Goal: Communication & Community: Participate in discussion

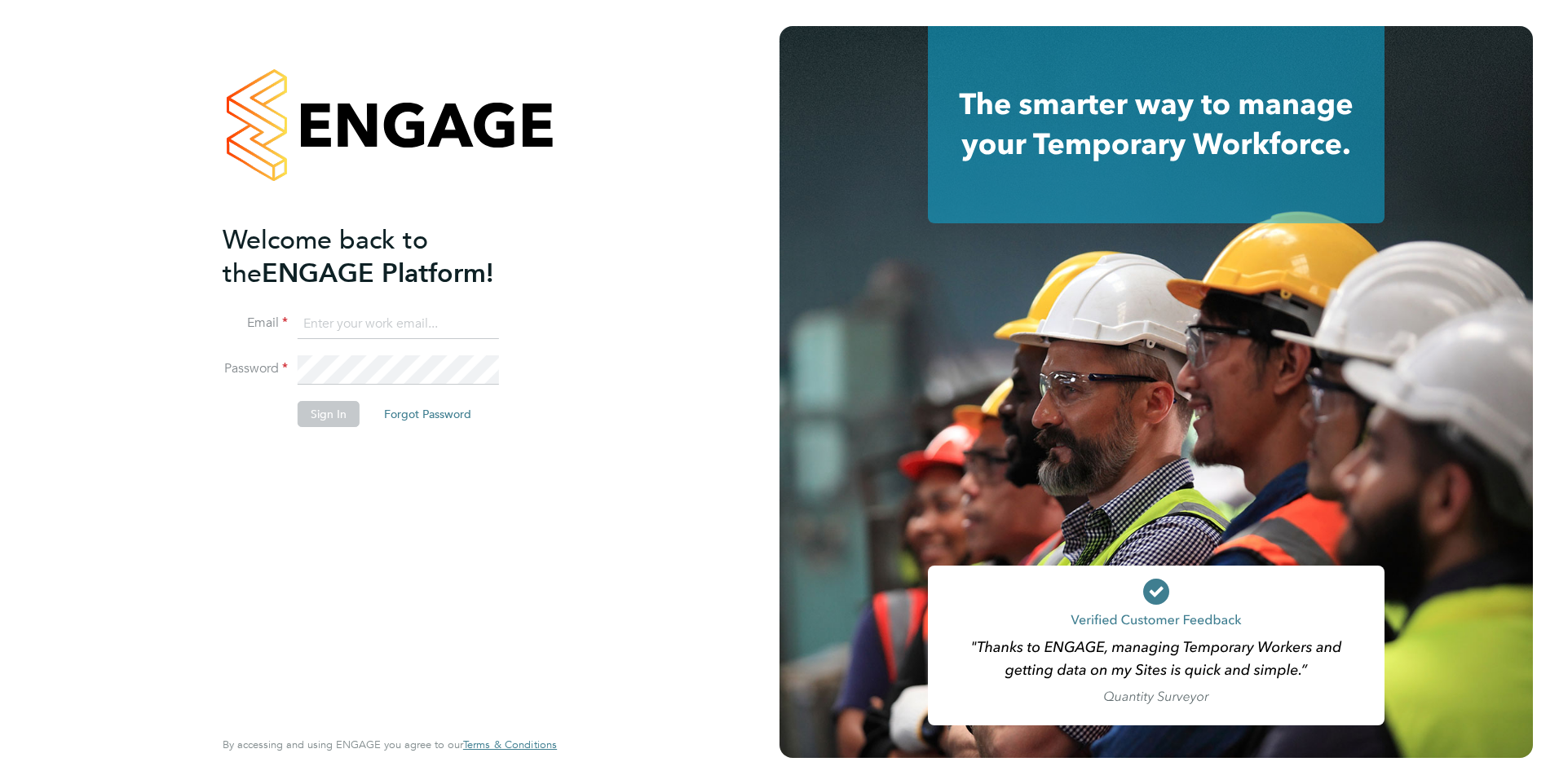
type input "roslyn.ogarro@ncclondon.ac.uk"
click at [349, 425] on button "Sign In" at bounding box center [328, 414] width 62 height 26
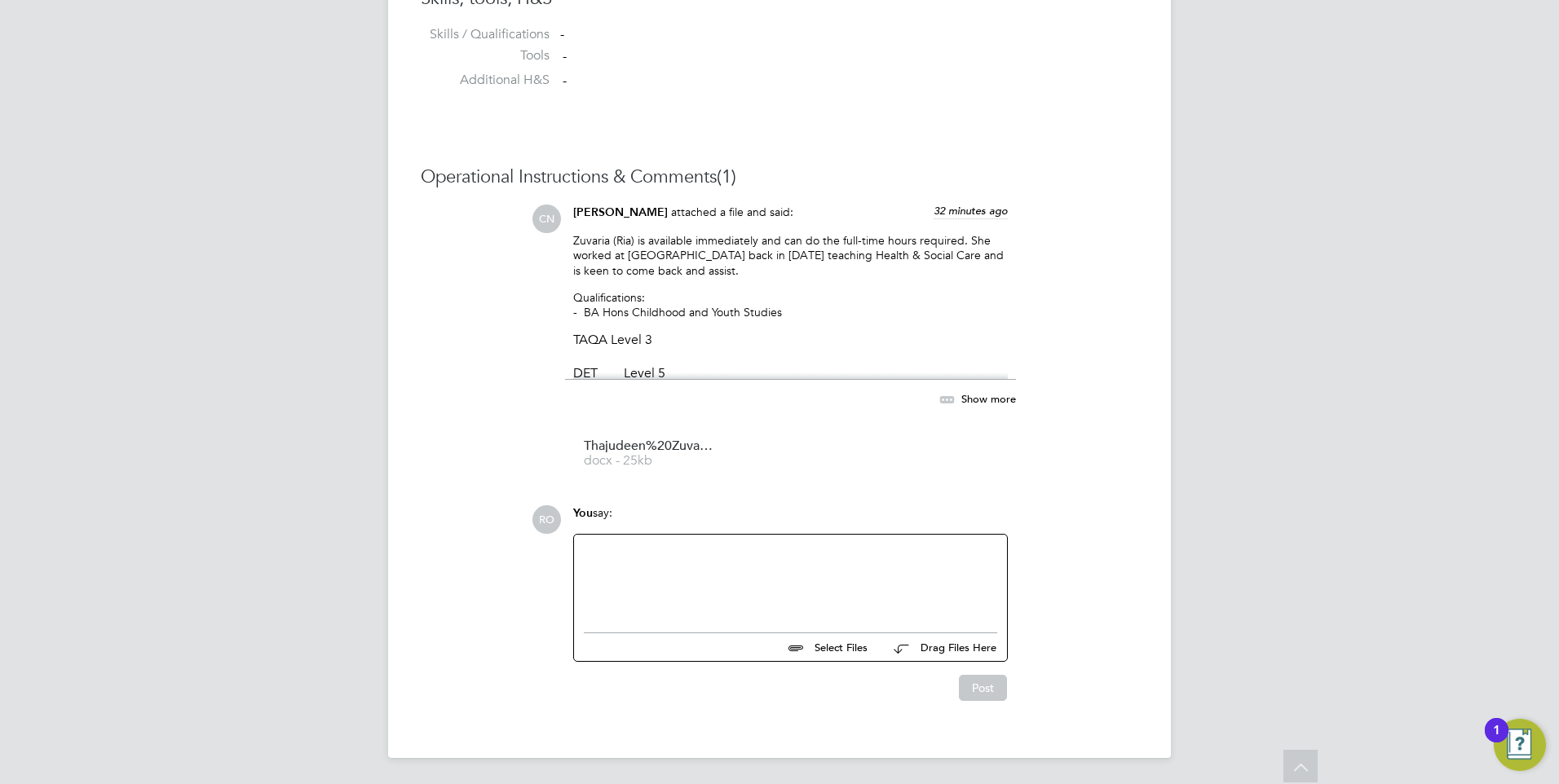
scroll to position [1421, 0]
click at [717, 571] on div at bounding box center [790, 579] width 413 height 70
click at [975, 683] on button "Post" at bounding box center [983, 688] width 49 height 26
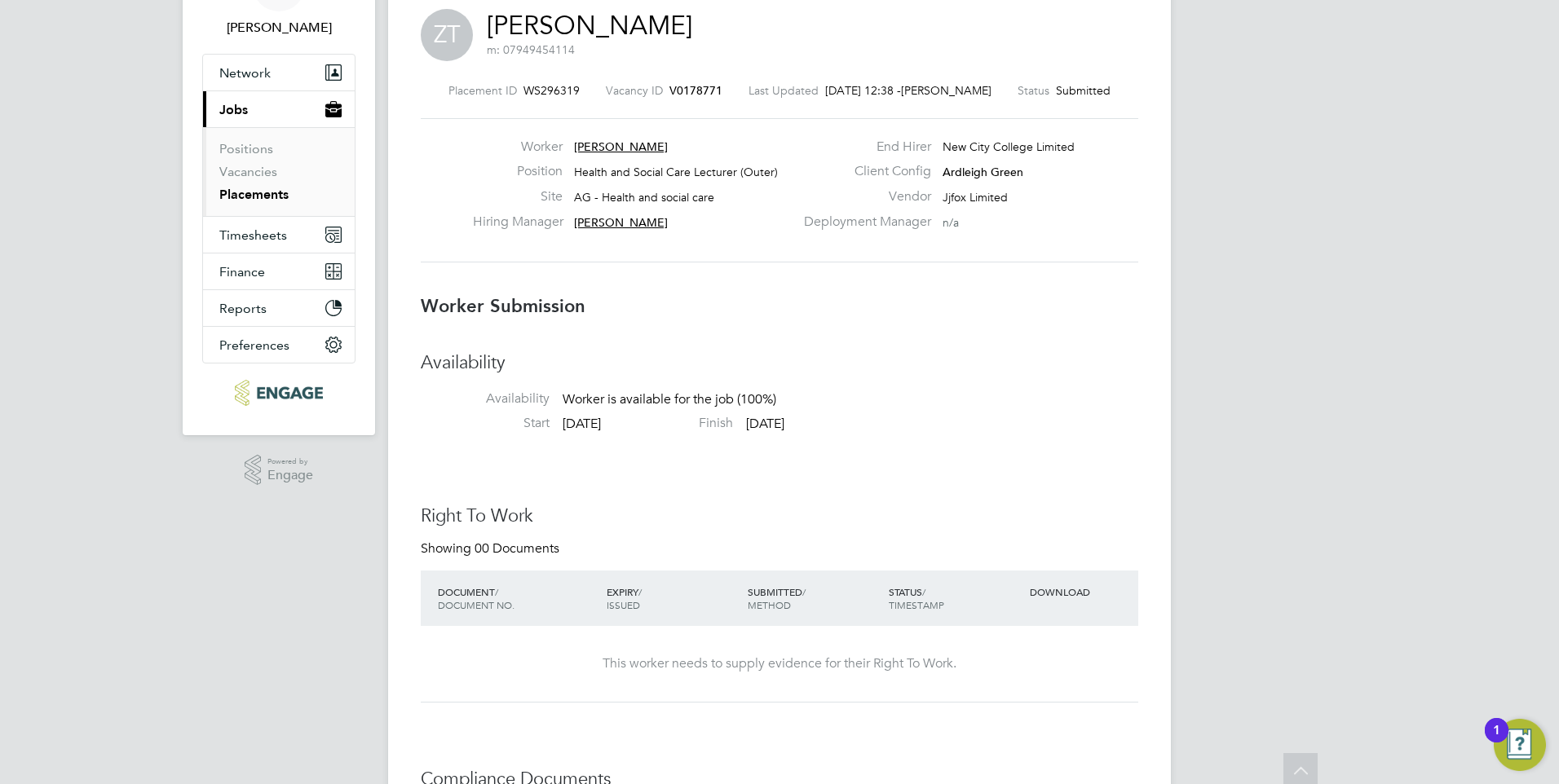
scroll to position [35, 0]
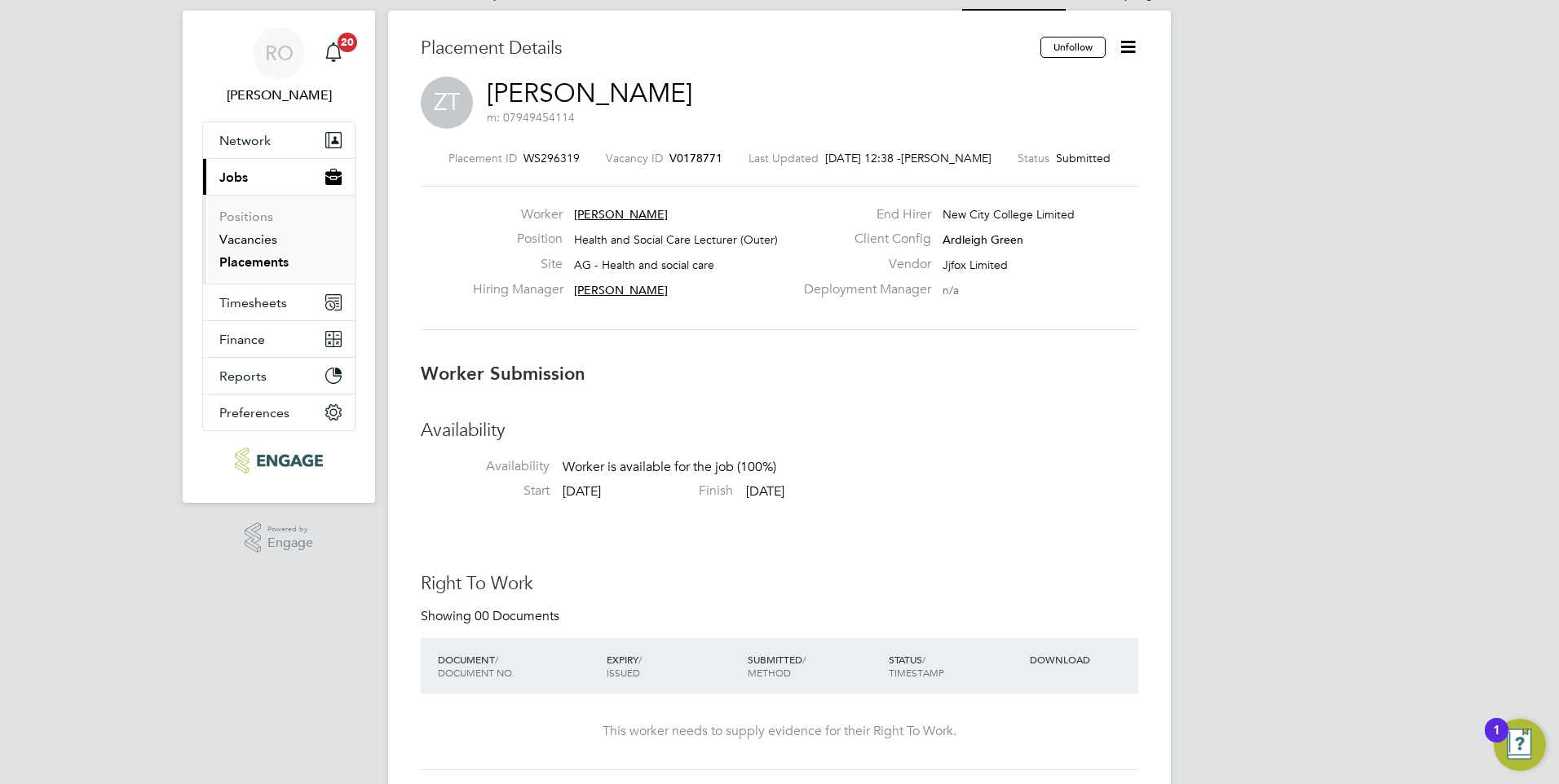
click at [255, 242] on link "Vacancies" at bounding box center [248, 239] width 58 height 16
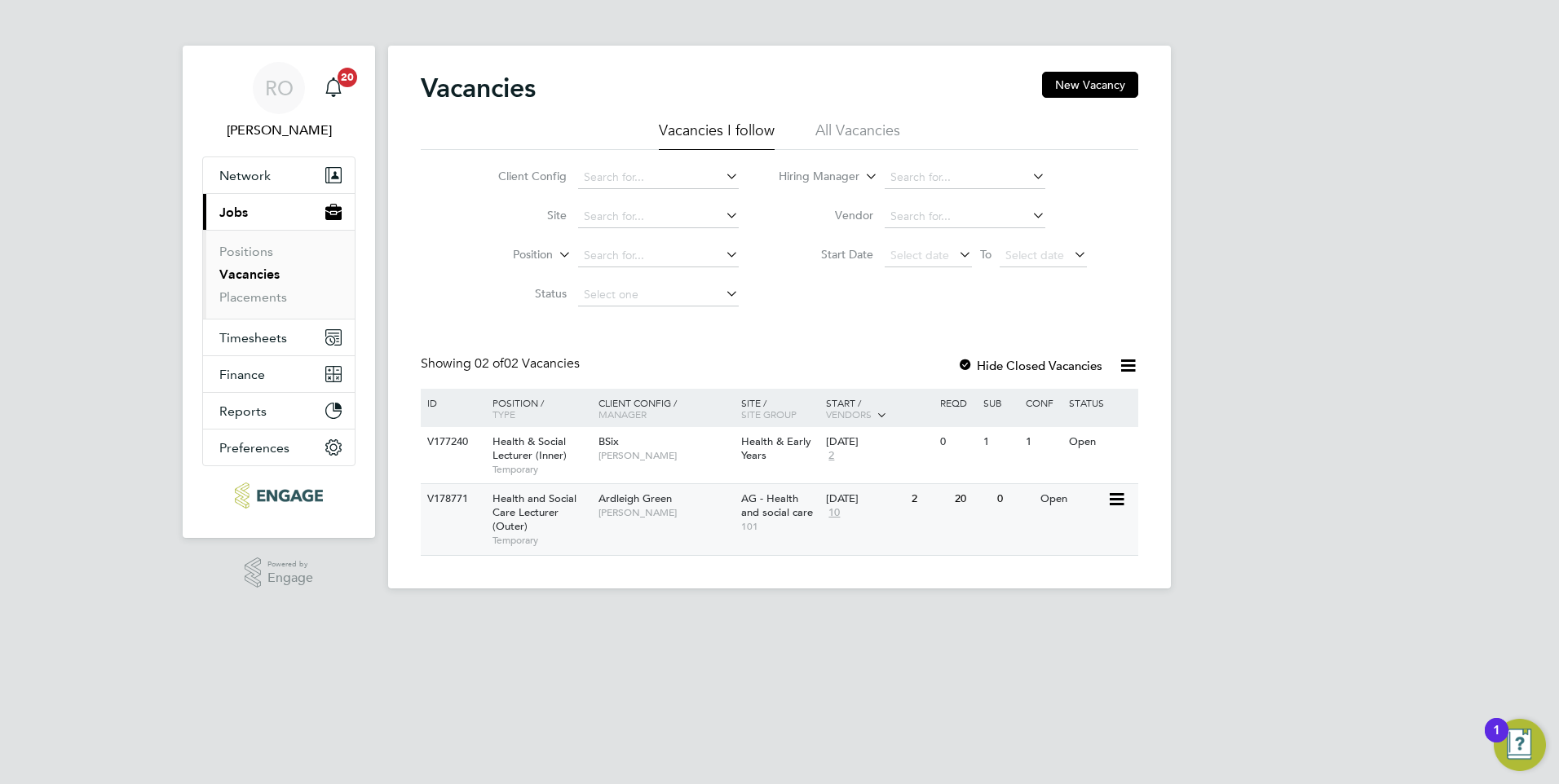
click at [624, 508] on span "[PERSON_NAME]" at bounding box center [666, 512] width 134 height 13
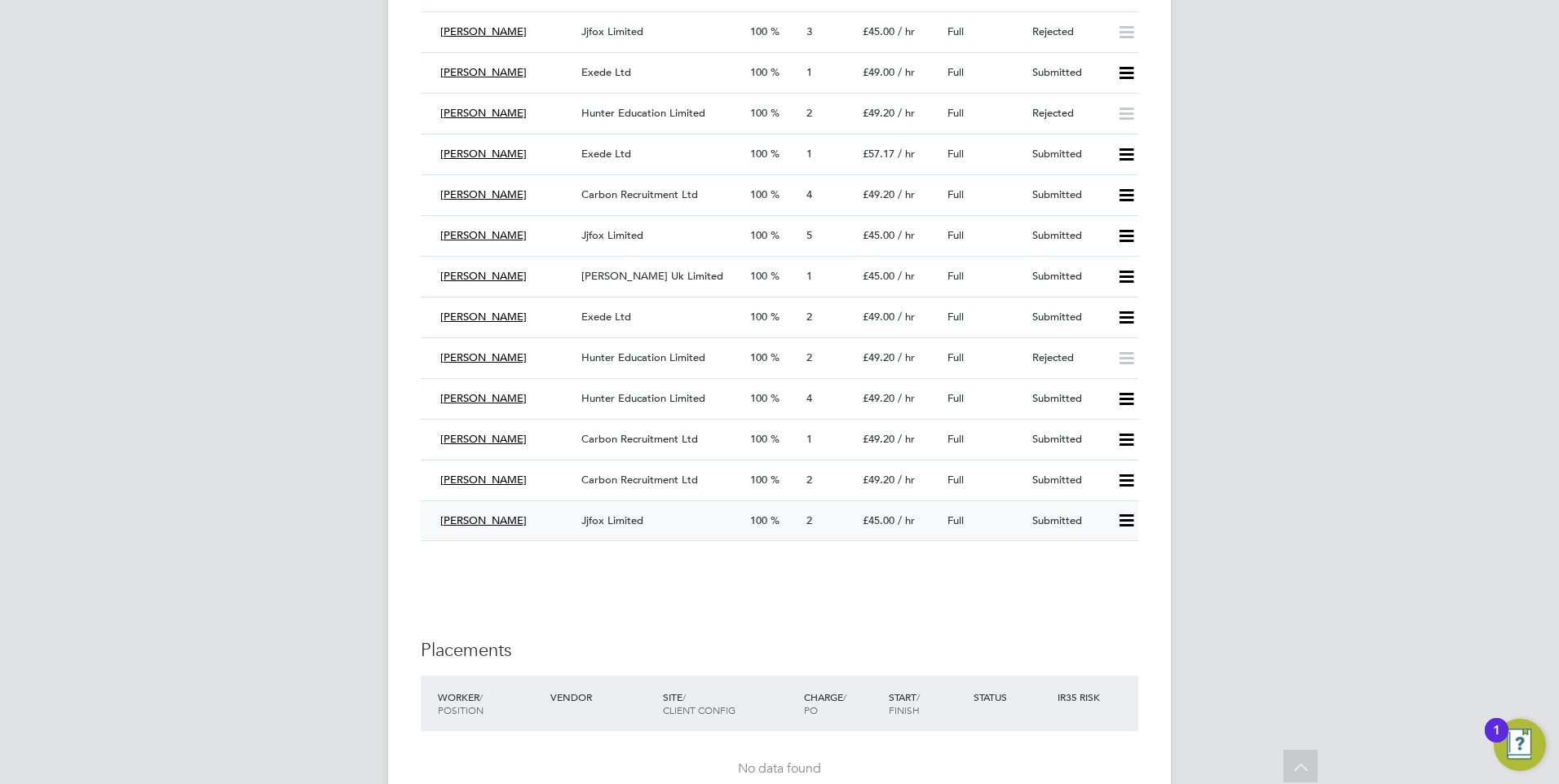
click at [1117, 515] on icon at bounding box center [1127, 521] width 21 height 13
click at [1095, 576] on li "Reject" at bounding box center [1105, 579] width 57 height 23
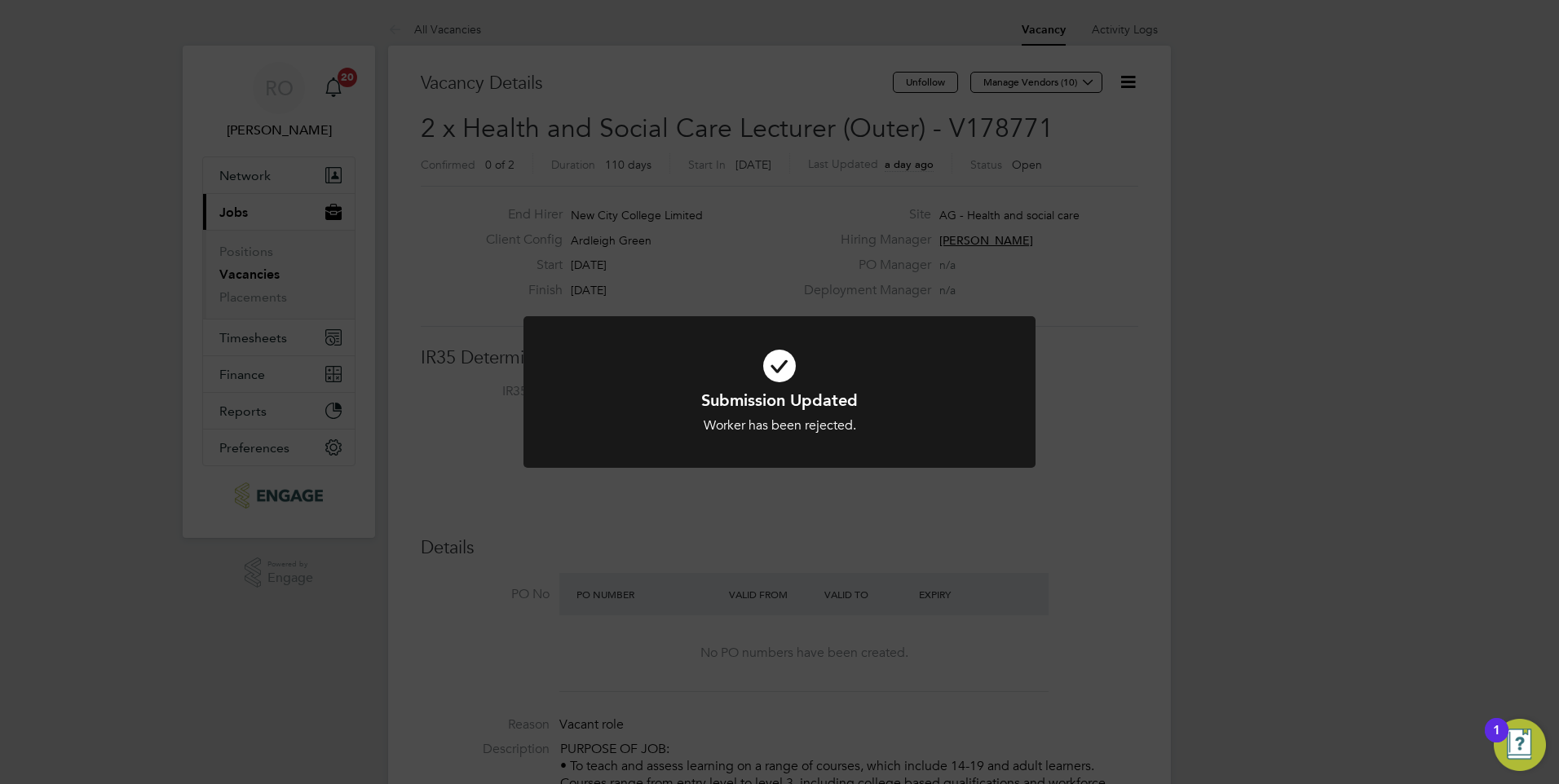
click at [848, 547] on div "Submission Updated Worker has been rejected. Cancel Okay" at bounding box center [779, 392] width 1559 height 784
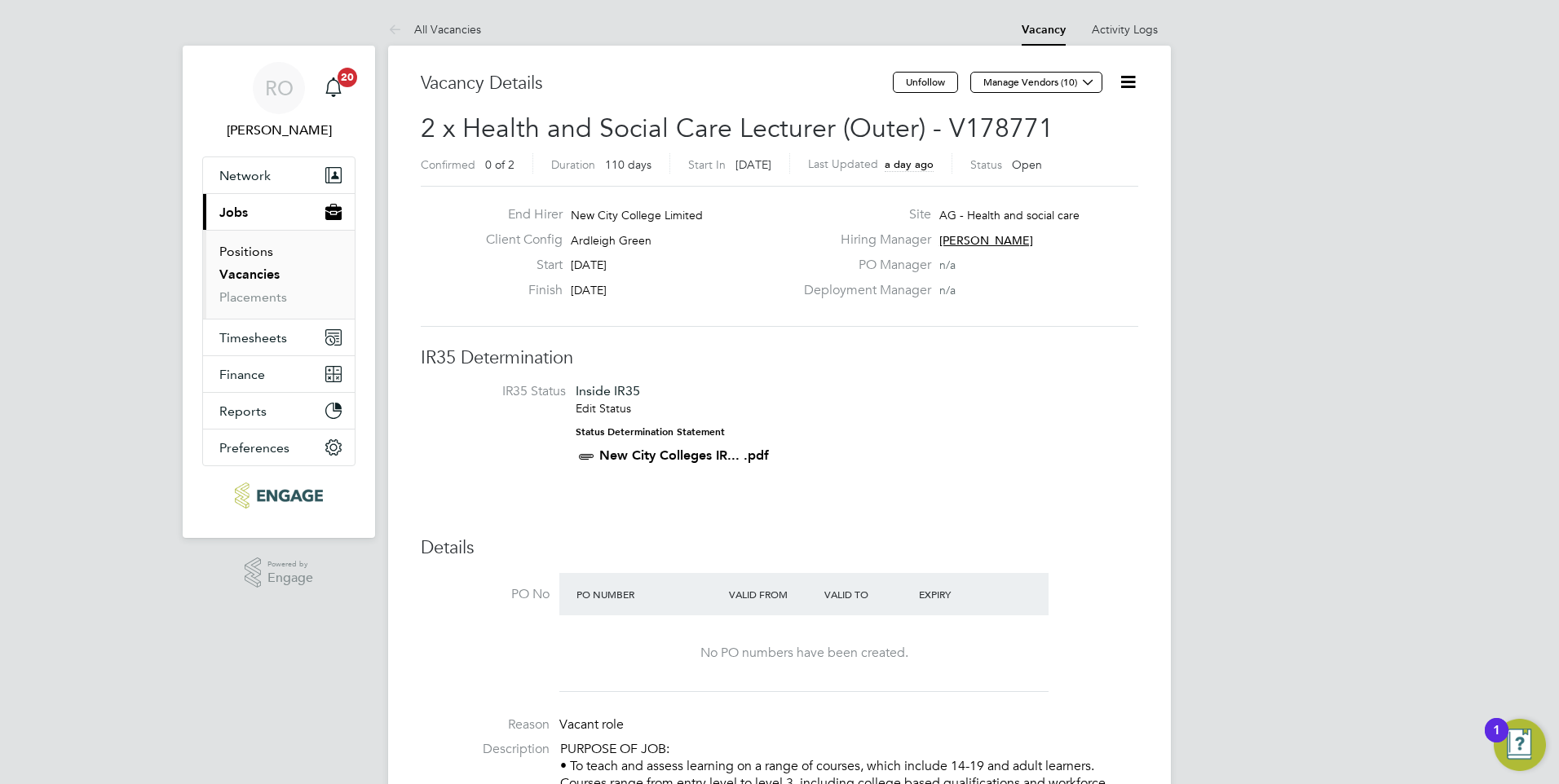
click at [235, 248] on link "Positions" at bounding box center [246, 251] width 54 height 16
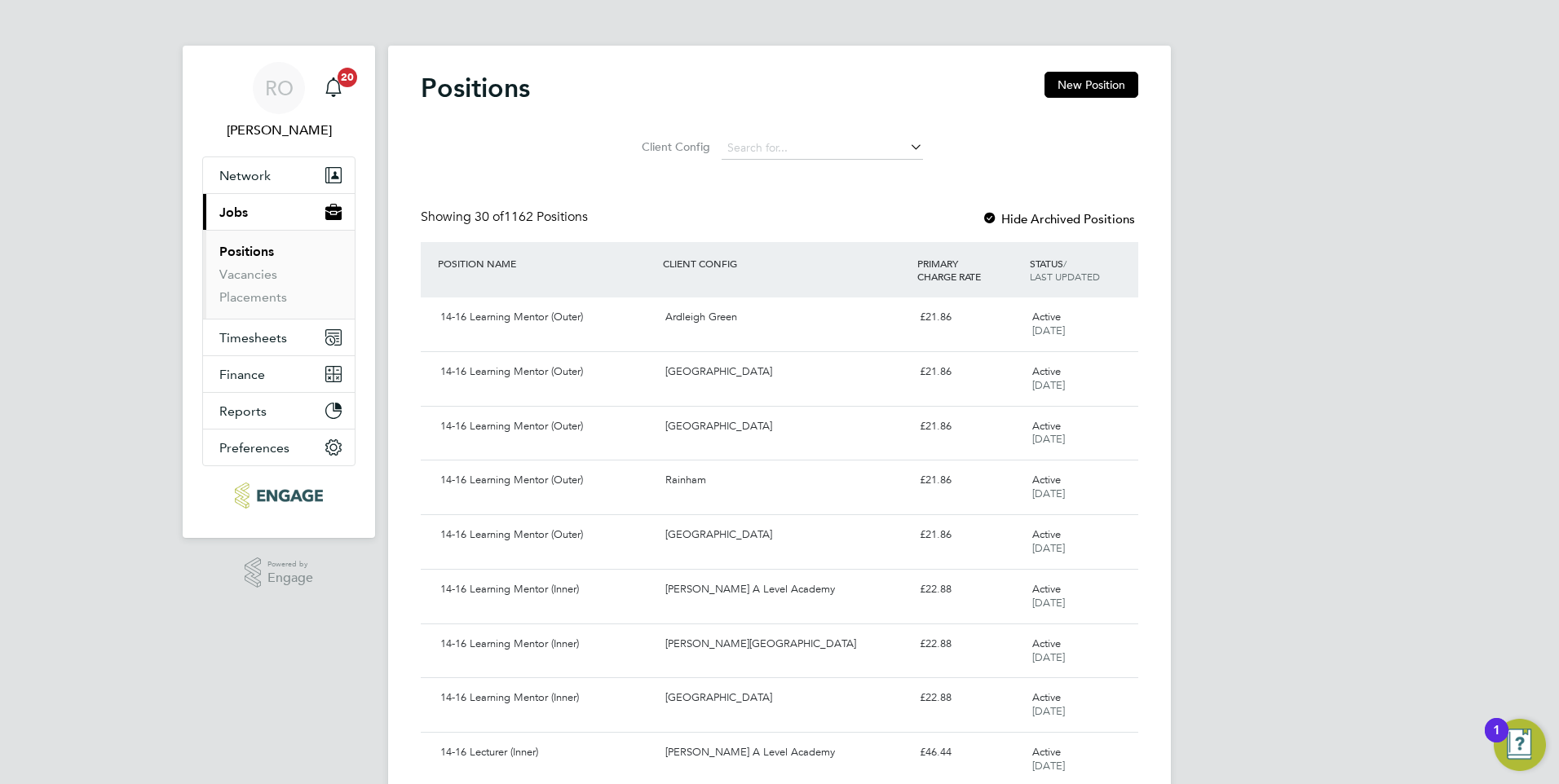
click at [249, 266] on li "Positions" at bounding box center [280, 255] width 122 height 23
click at [246, 275] on link "Vacancies" at bounding box center [248, 275] width 58 height 16
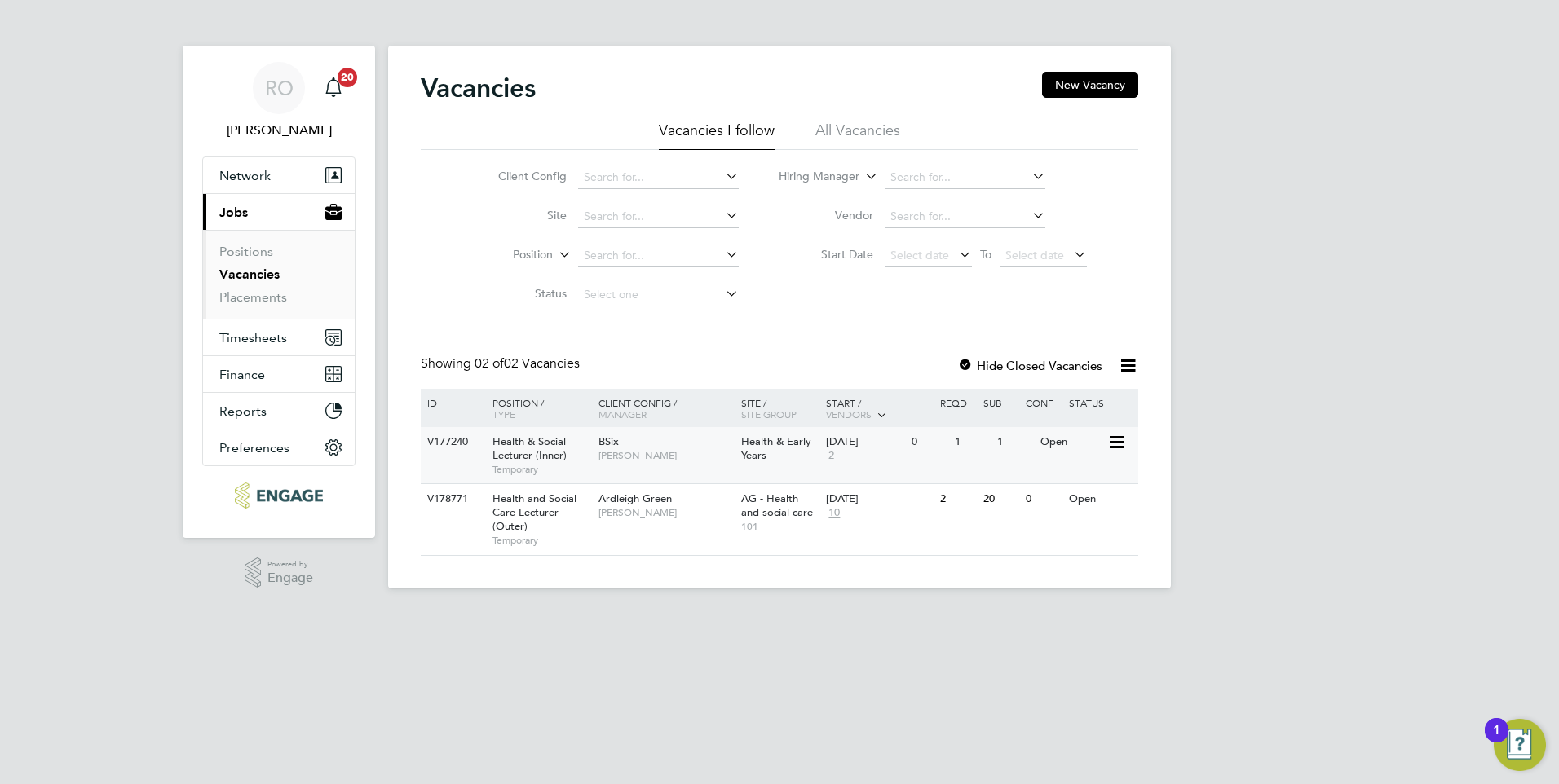
click at [536, 452] on span "Health & Social Lecturer (Inner)" at bounding box center [529, 448] width 75 height 28
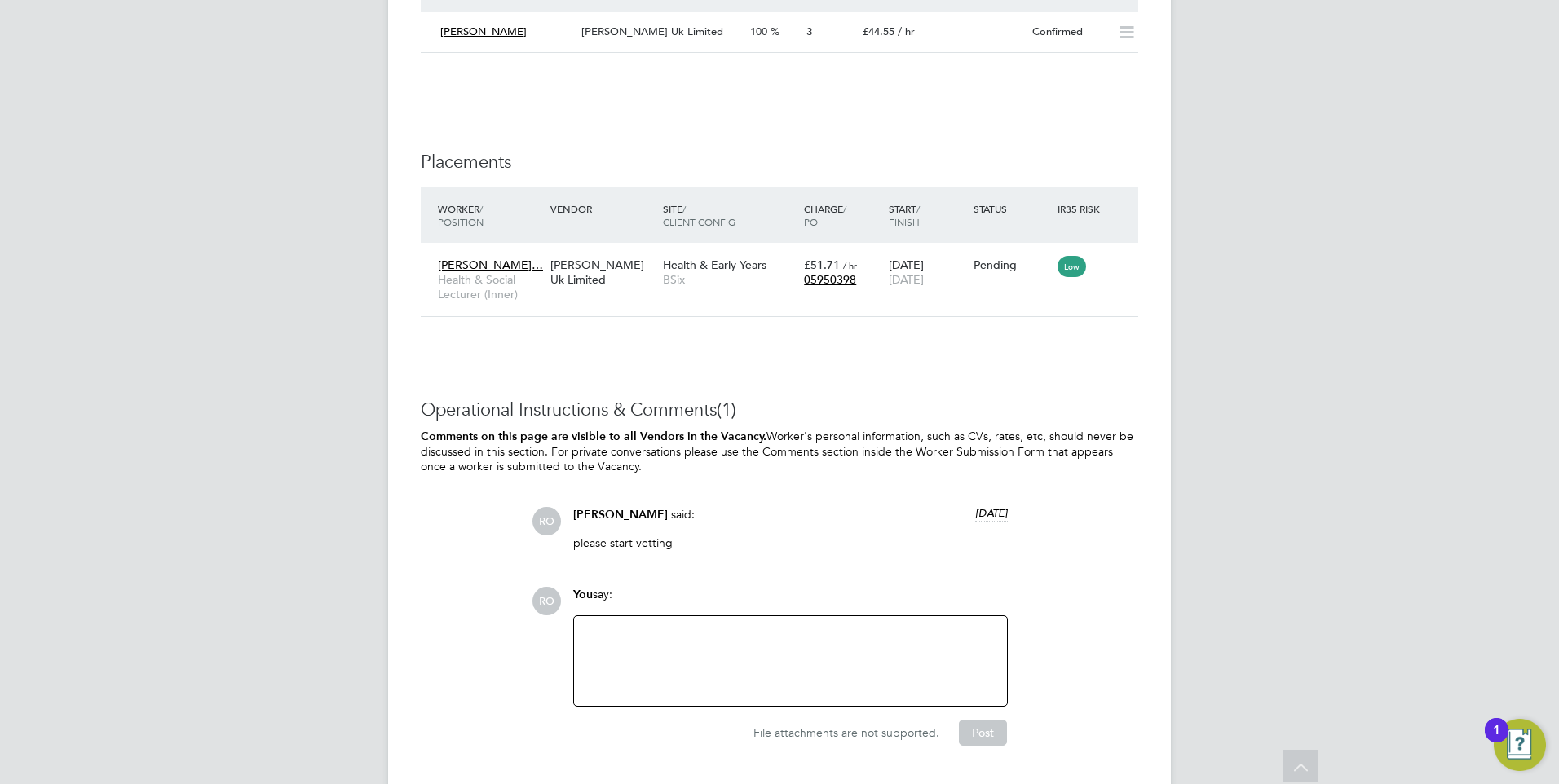
scroll to position [2429, 0]
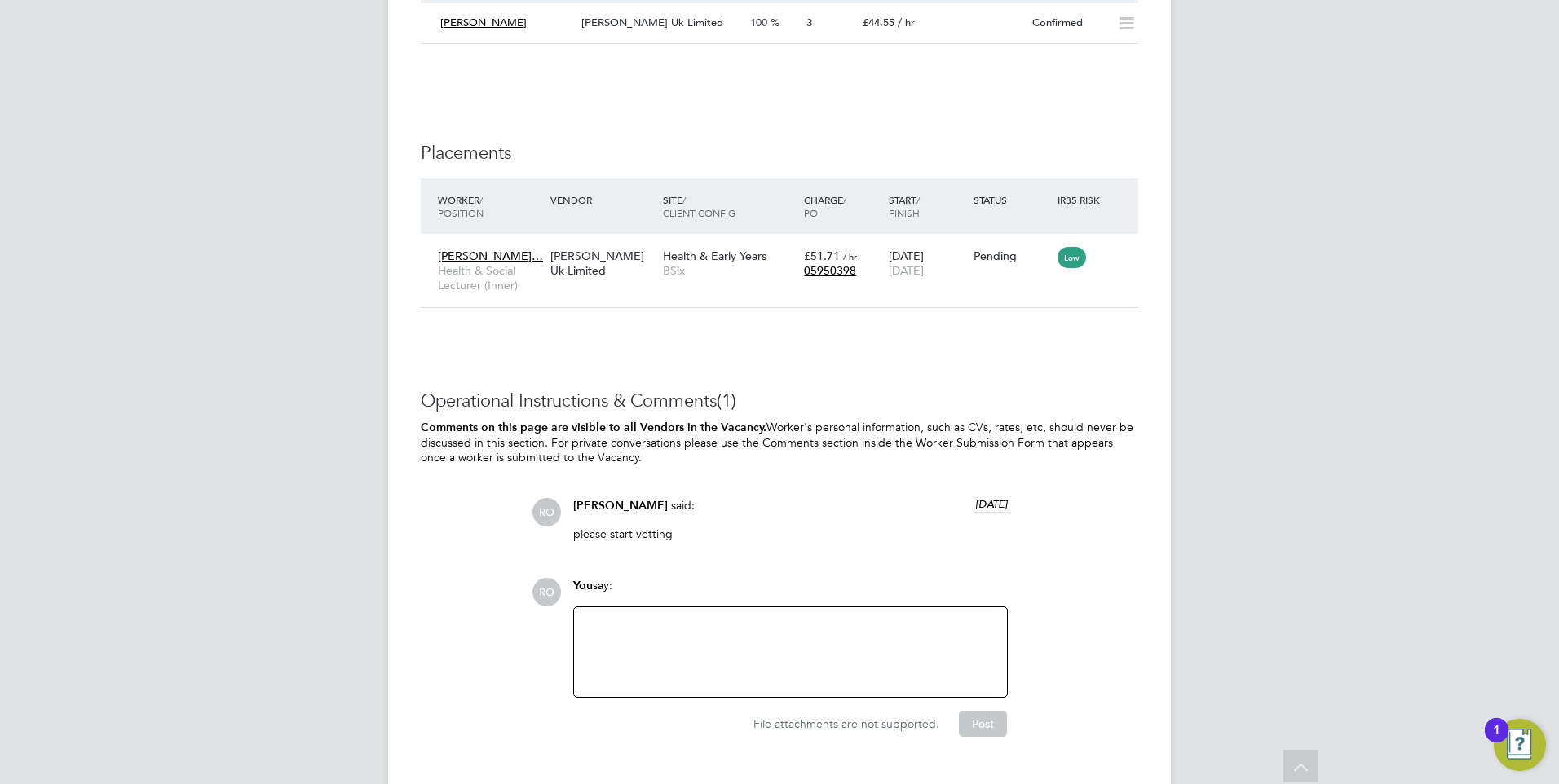
click at [744, 617] on div at bounding box center [790, 651] width 413 height 70
click at [761, 617] on div "What is going on here with vettingetc?" at bounding box center [790, 651] width 413 height 70
click at [995, 710] on button "Post" at bounding box center [983, 723] width 49 height 26
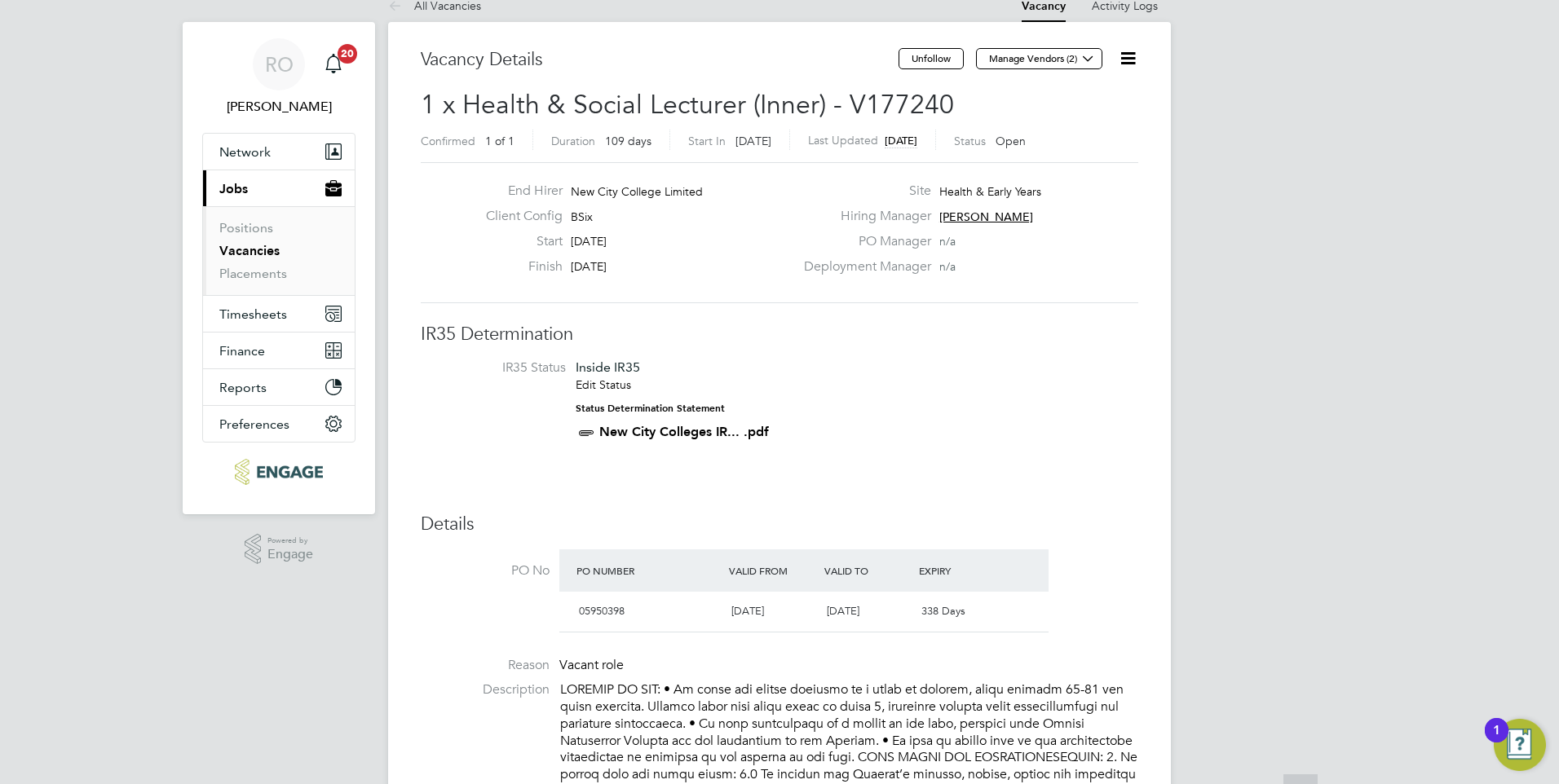
scroll to position [0, 0]
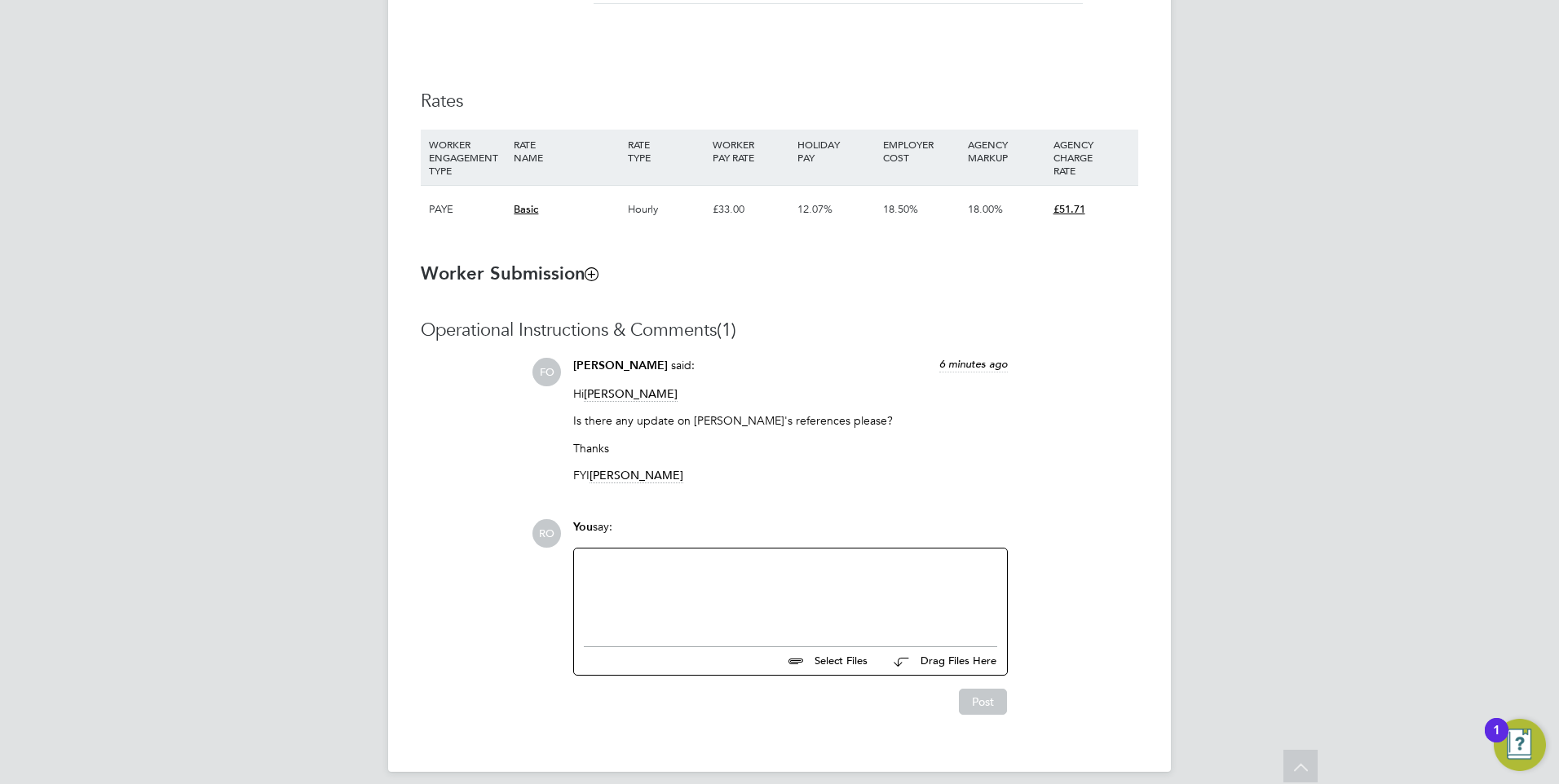
scroll to position [1083, 0]
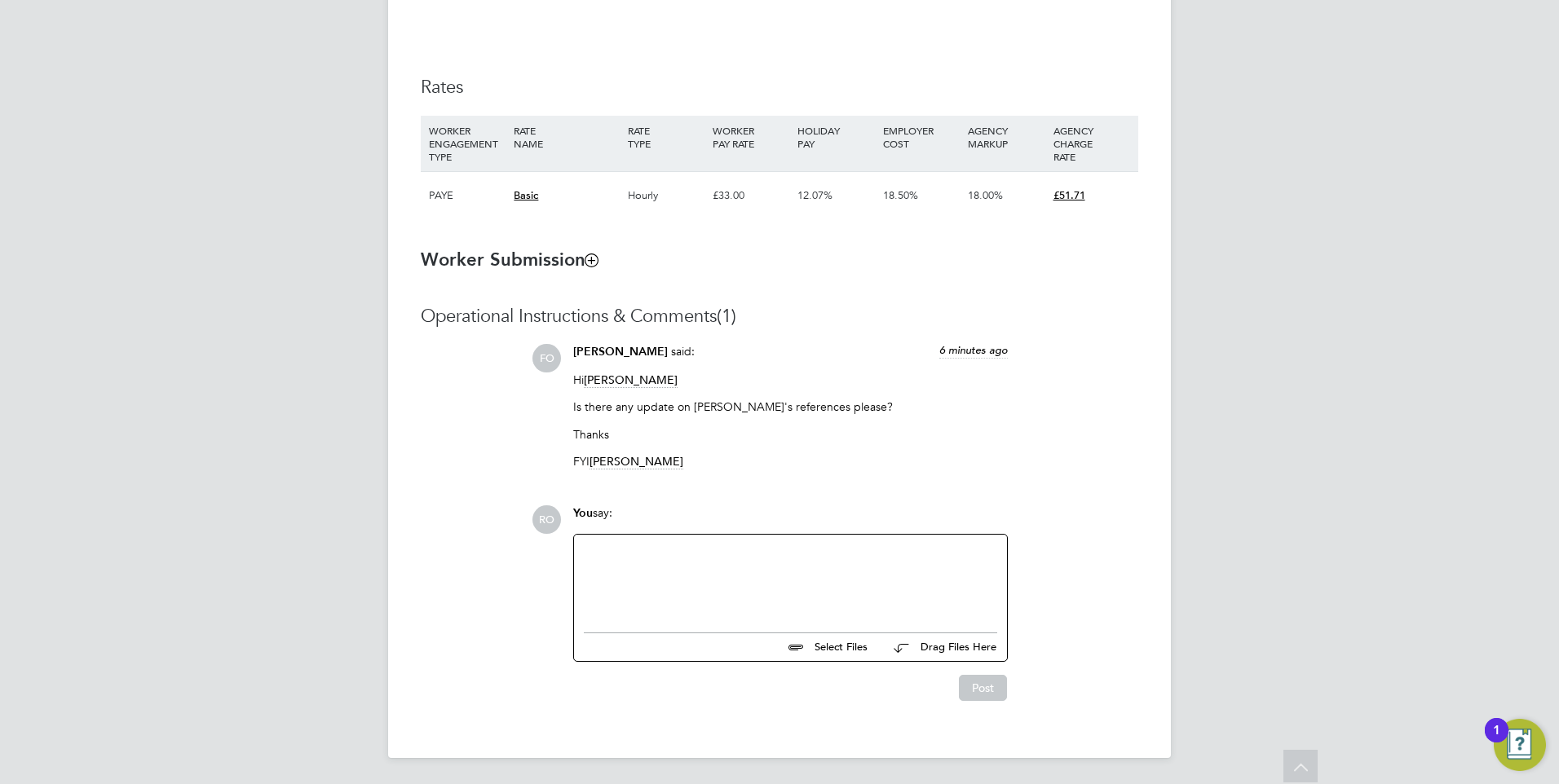
click at [621, 460] on span "[PERSON_NAME]" at bounding box center [636, 462] width 94 height 16
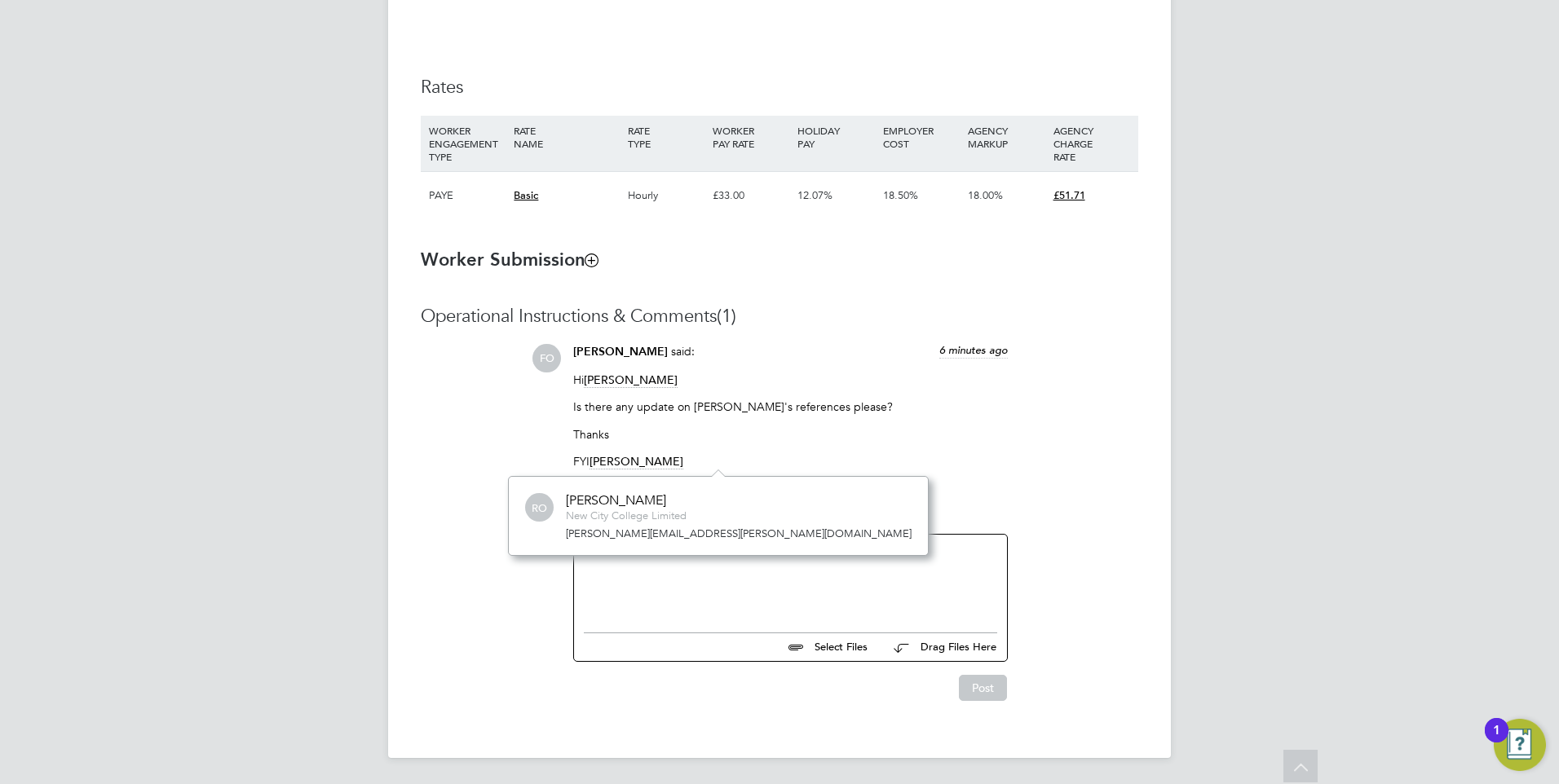
click at [808, 483] on div "Operational Instructions & Comments (1) FO [PERSON_NAME] said: 6 minutes ago Hi…" at bounding box center [779, 503] width 718 height 397
